Goal: Transaction & Acquisition: Subscribe to service/newsletter

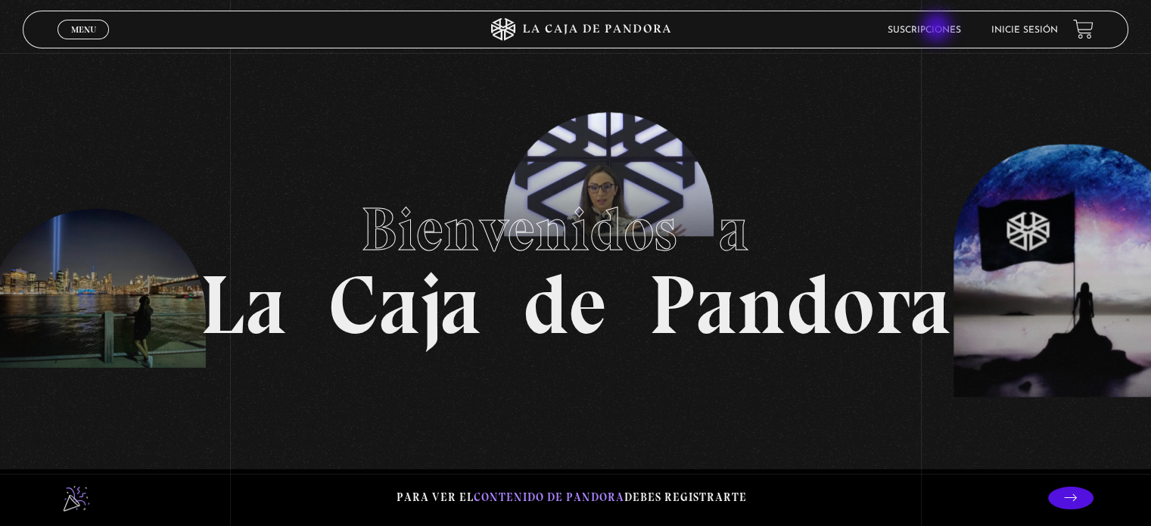
click at [781, 478] on div "Para ver el contenido de Pandora debes registrarte" at bounding box center [575, 497] width 1151 height 57
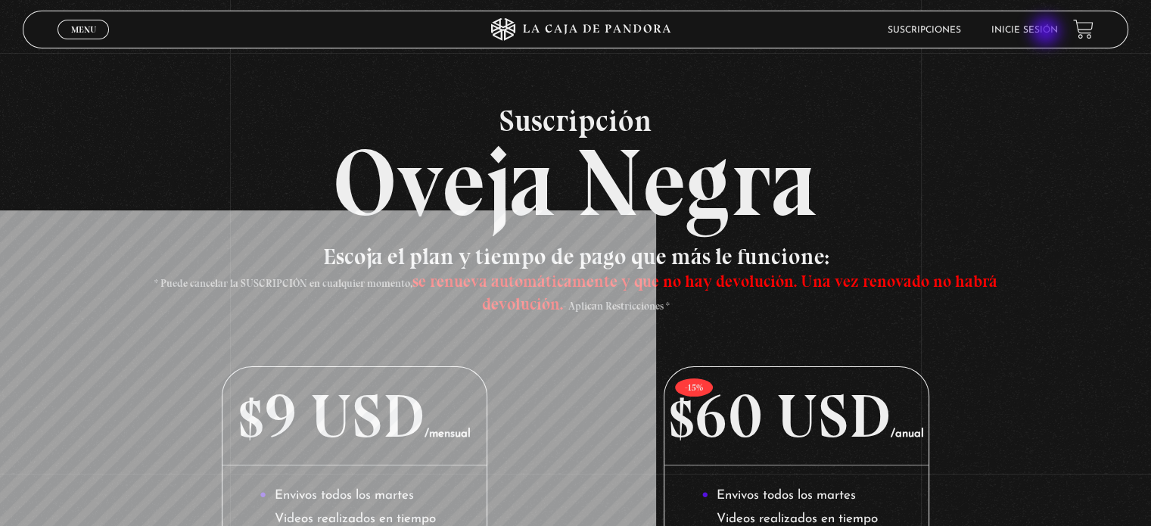
click at [1047, 33] on link "Inicie sesión" at bounding box center [1024, 30] width 67 height 9
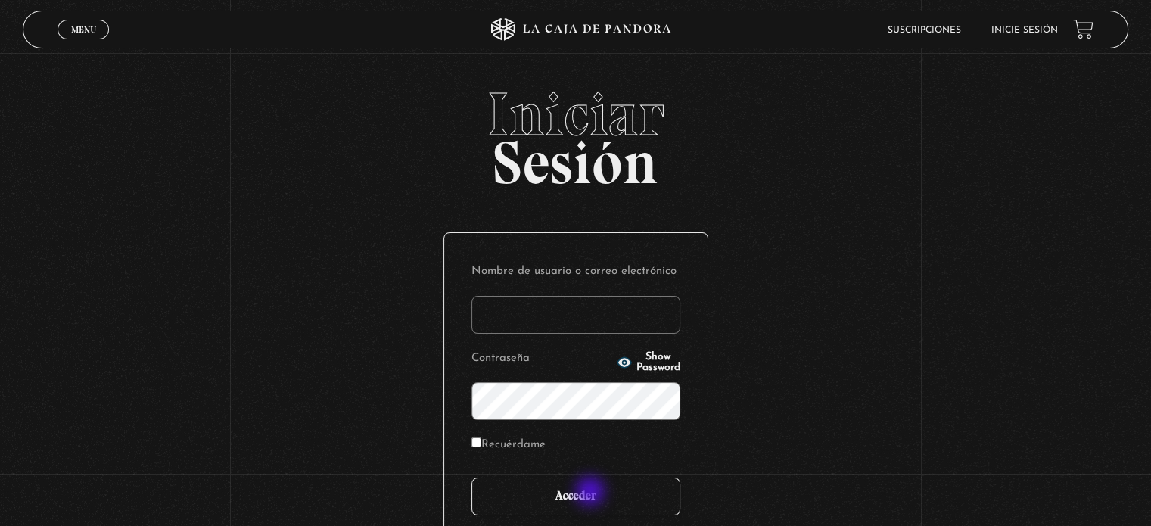
type input "[EMAIL_ADDRESS][DOMAIN_NAME]"
click at [592, 493] on input "Acceder" at bounding box center [575, 497] width 209 height 38
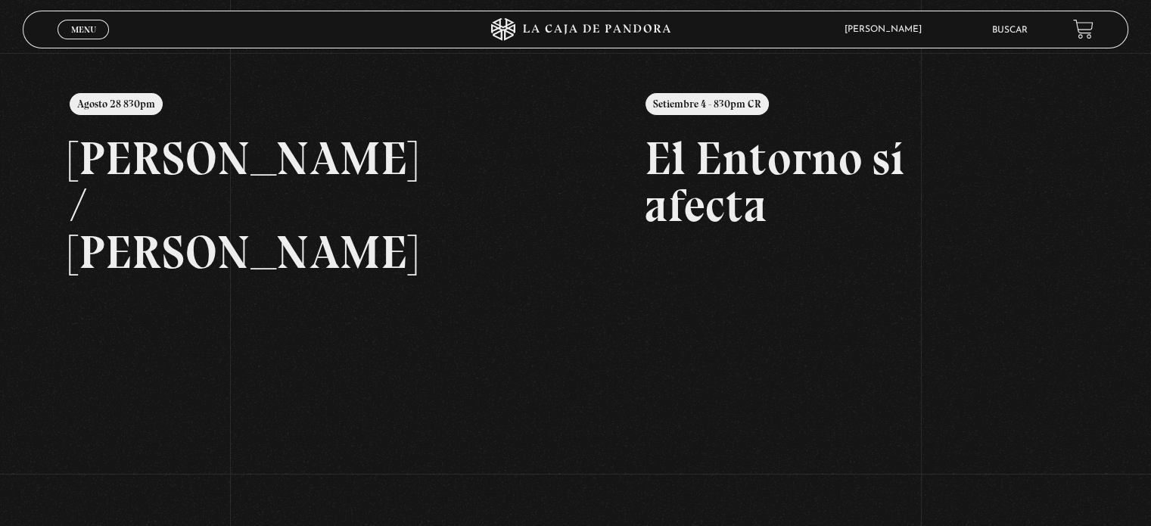
scroll to position [194, 0]
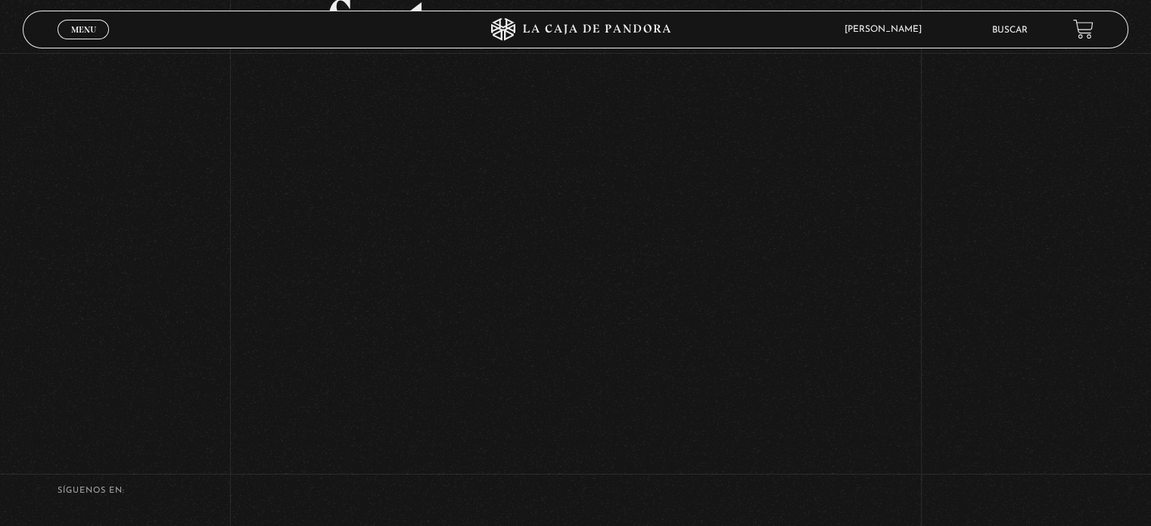
scroll to position [219, 0]
